Goal: Task Accomplishment & Management: Manage account settings

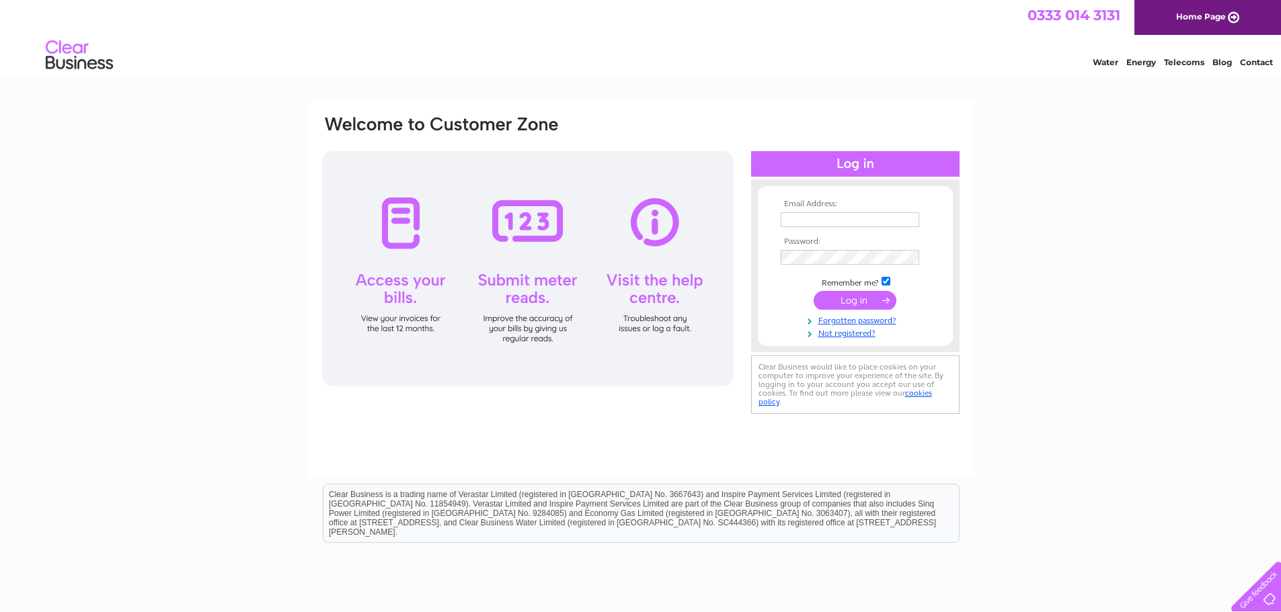
type input "accounts@imagescotland.com"
click at [499, 184] on input "submit" at bounding box center [854, 300] width 83 height 19
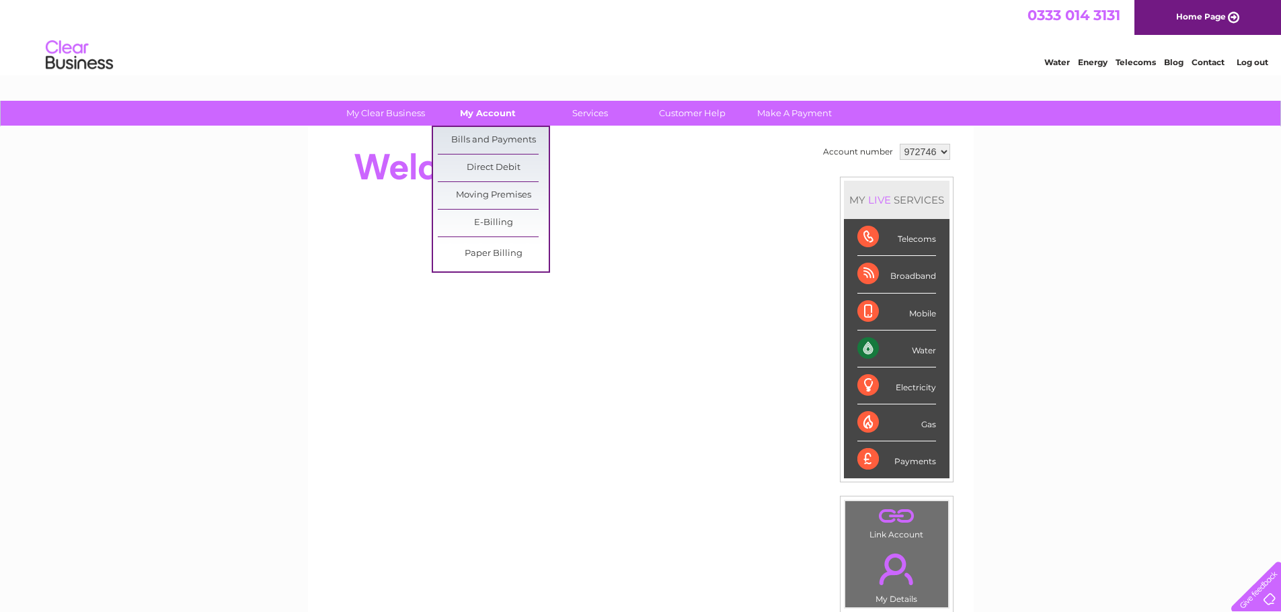
click at [488, 111] on link "My Account" at bounding box center [487, 113] width 111 height 25
click at [486, 130] on link "Bills and Payments" at bounding box center [493, 140] width 111 height 27
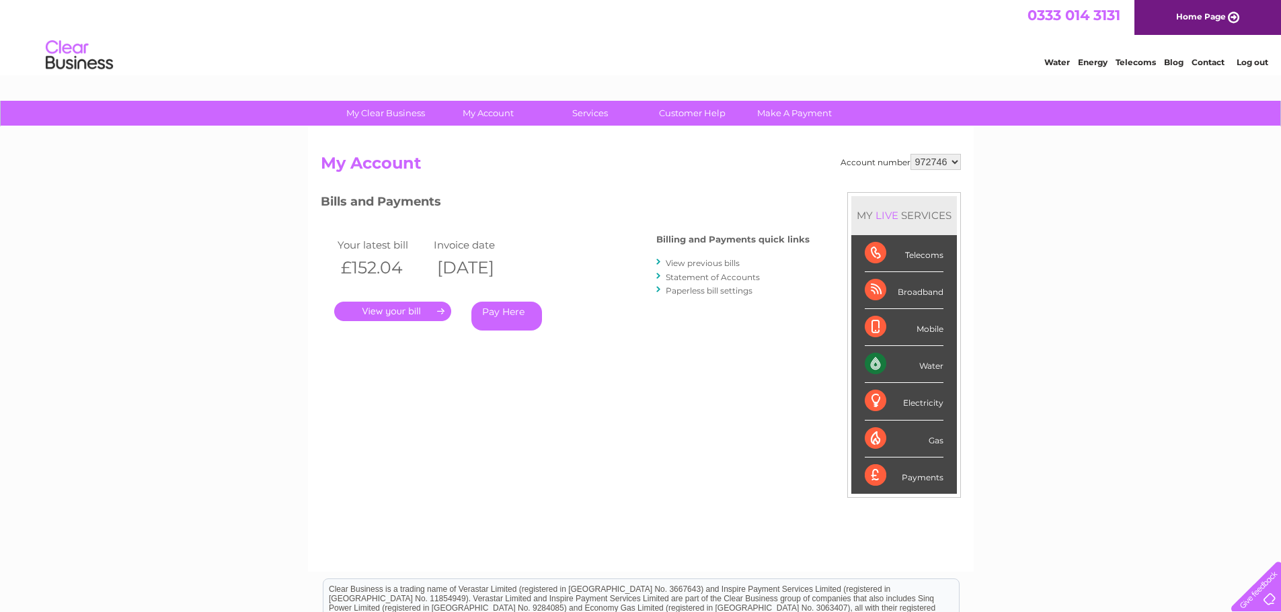
click at [413, 313] on link "." at bounding box center [392, 311] width 117 height 19
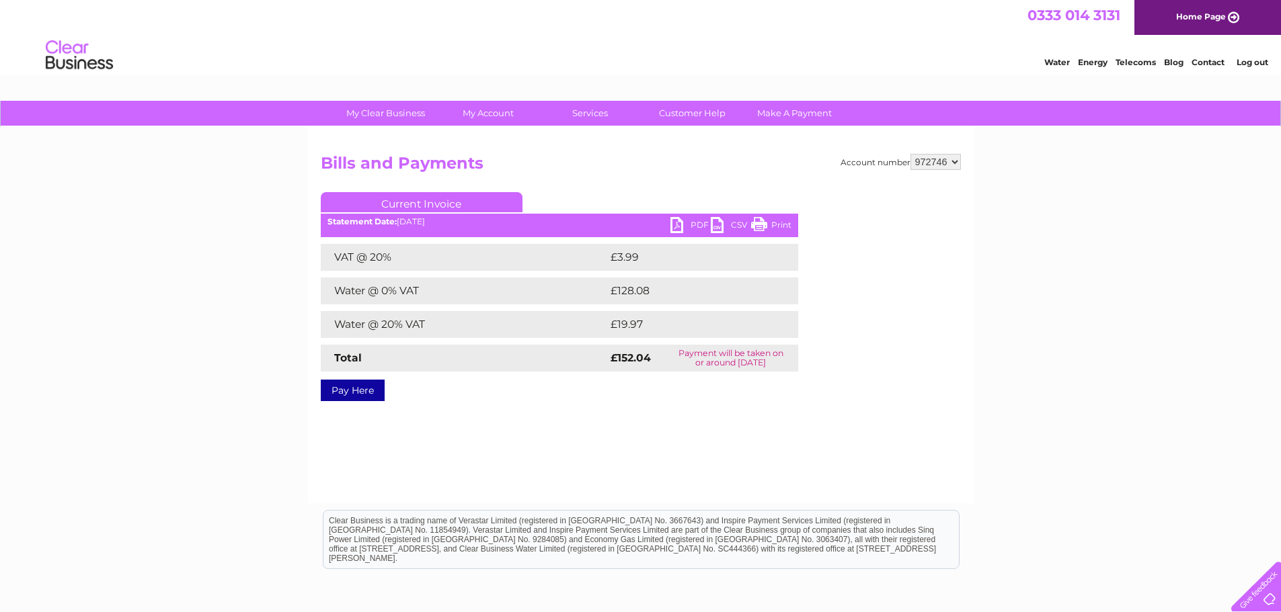
click at [700, 225] on link "PDF" at bounding box center [690, 226] width 40 height 19
